Goal: Check status: Check status

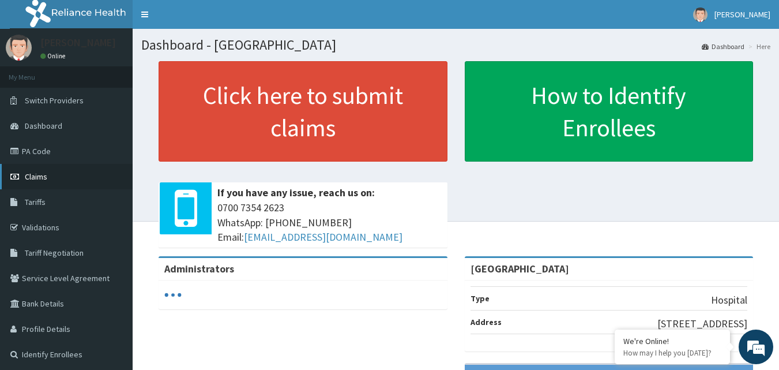
click at [35, 175] on span "Claims" at bounding box center [36, 176] width 22 height 10
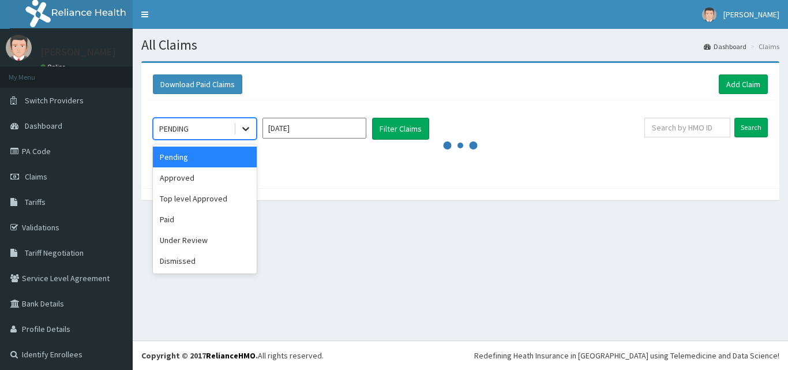
click at [247, 126] on icon at bounding box center [246, 129] width 12 height 12
click at [232, 180] on div "Approved" at bounding box center [205, 177] width 104 height 21
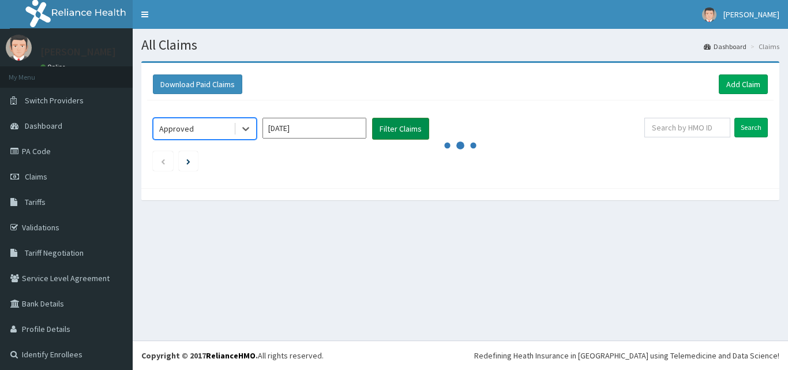
click at [394, 126] on button "Filter Claims" at bounding box center [400, 129] width 57 height 22
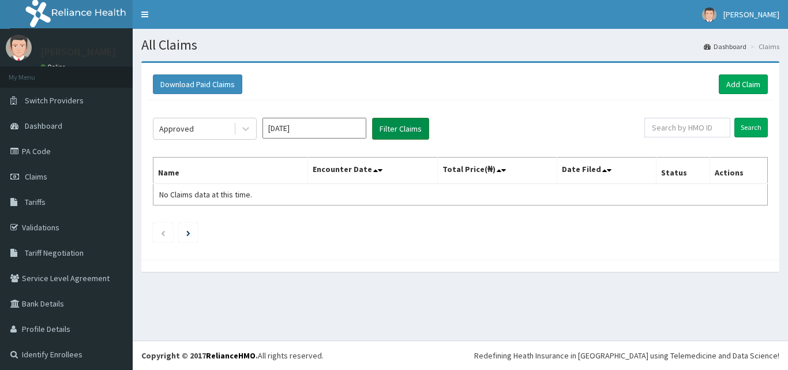
click at [408, 124] on button "Filter Claims" at bounding box center [400, 129] width 57 height 22
click at [741, 131] on input "Search" at bounding box center [750, 128] width 33 height 20
